Goal: Find contact information: Find contact information

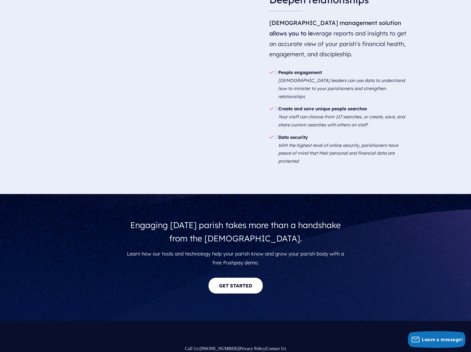
scroll to position [1072, 0]
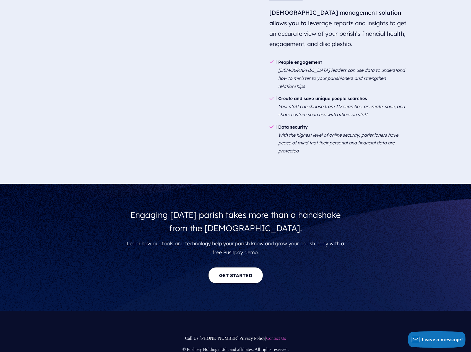
click at [276, 336] on link "Contact Us" at bounding box center [276, 338] width 20 height 5
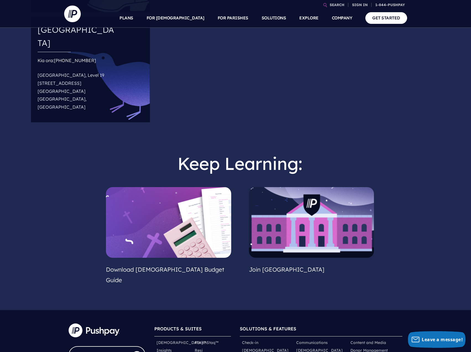
scroll to position [332, 0]
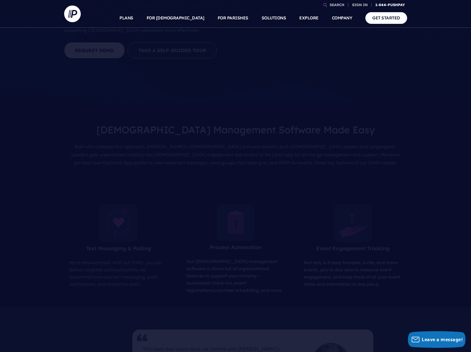
scroll to position [83, 0]
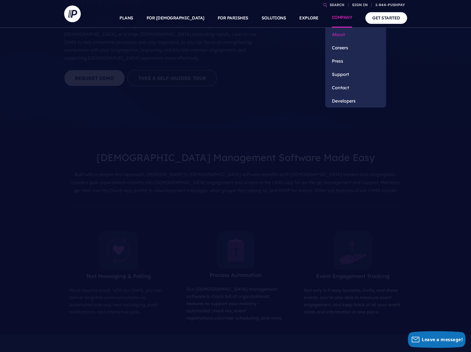
click at [340, 35] on link "About" at bounding box center [356, 34] width 61 height 13
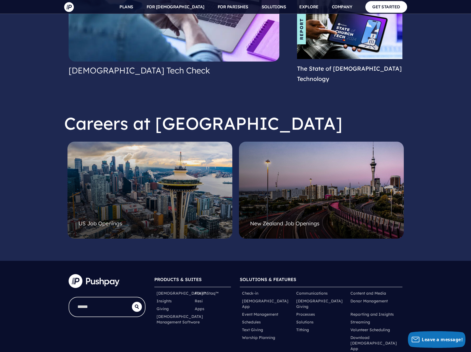
scroll to position [1356, 0]
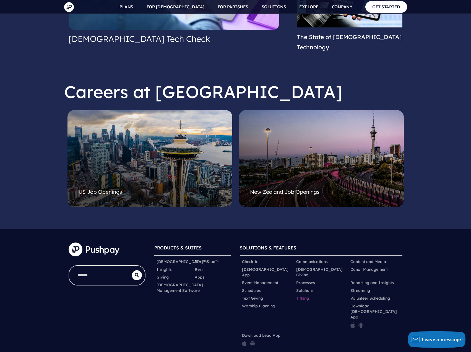
click at [301, 295] on link "Tithing" at bounding box center [302, 298] width 13 height 6
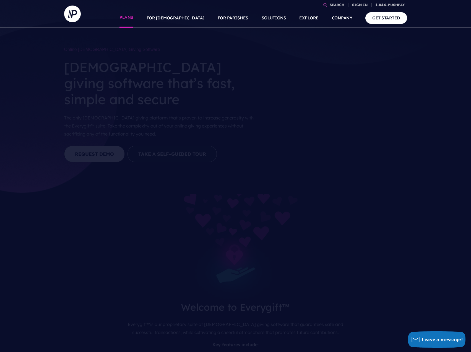
click at [133, 19] on link "PLANS" at bounding box center [127, 17] width 14 height 19
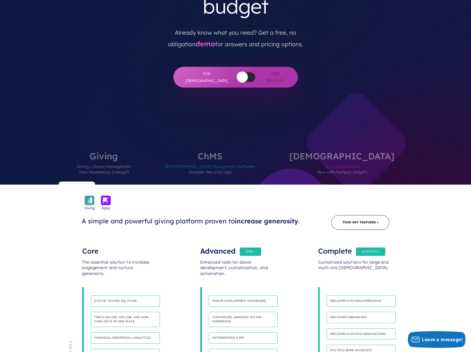
scroll to position [138, 0]
